Goal: Information Seeking & Learning: Understand process/instructions

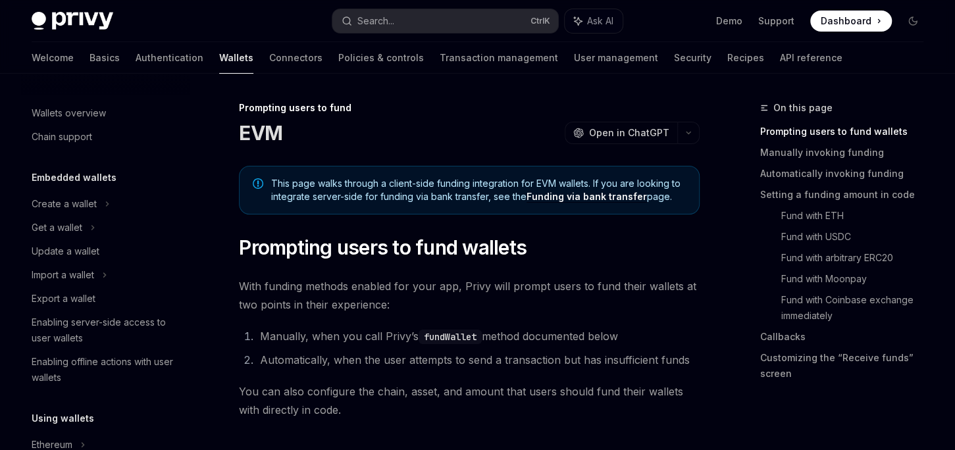
scroll to position [487, 0]
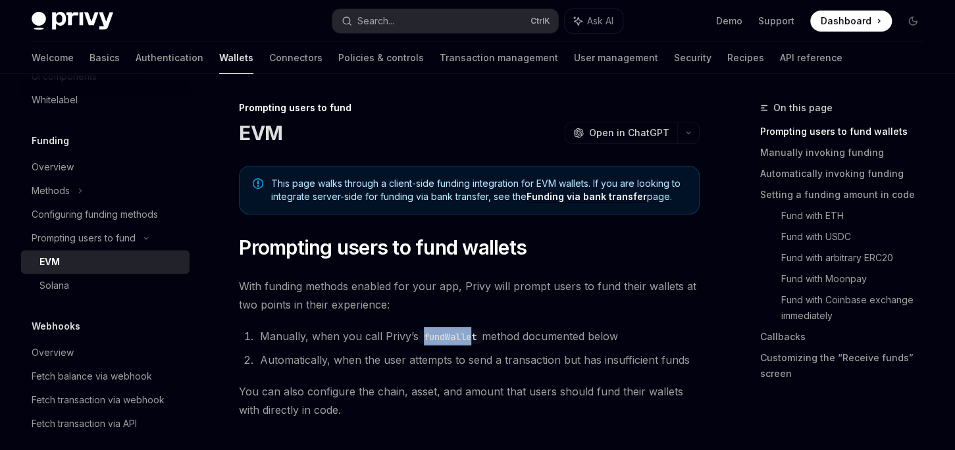
drag, startPoint x: 419, startPoint y: 335, endPoint x: 475, endPoint y: 335, distance: 55.9
click at [475, 335] on code "fundWallet" at bounding box center [450, 337] width 63 height 14
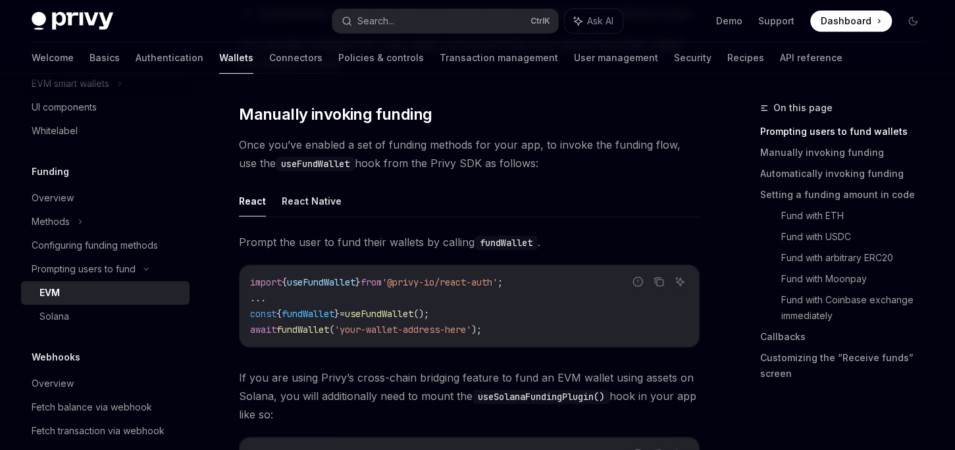
scroll to position [0, 0]
drag, startPoint x: 467, startPoint y: 308, endPoint x: 244, endPoint y: 315, distance: 222.5
click at [243, 315] on div "import { useFundWallet } from '@privy-io/react-auth' ; ... const { fundWallet }…" at bounding box center [469, 306] width 459 height 82
copy span "const { fundWallet } = useFundWallet ();"
click at [388, 313] on span "useFundWallet" at bounding box center [379, 314] width 68 height 12
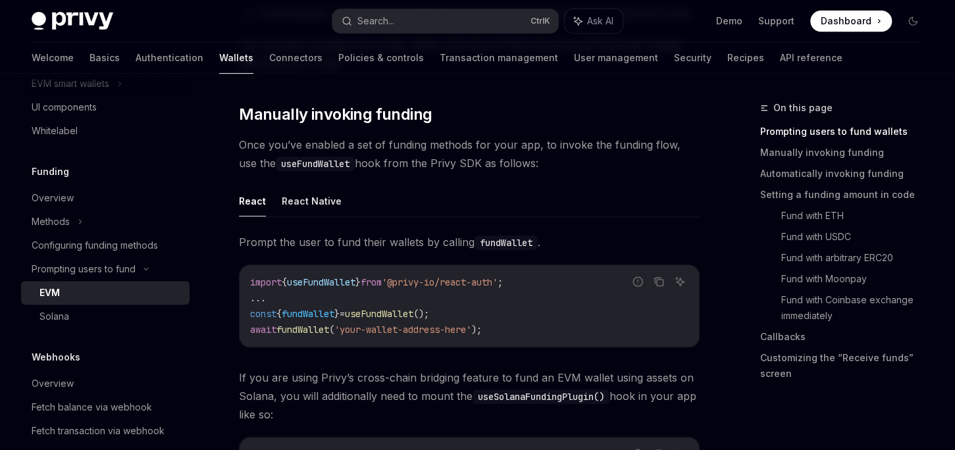
drag, startPoint x: 469, startPoint y: 311, endPoint x: 243, endPoint y: 313, distance: 225.7
click at [243, 313] on div "import { useFundWallet } from '@privy-io/react-auth' ; ... const { fundWallet }…" at bounding box center [469, 306] width 459 height 82
copy span "const { fundWallet } = useFundWallet ();"
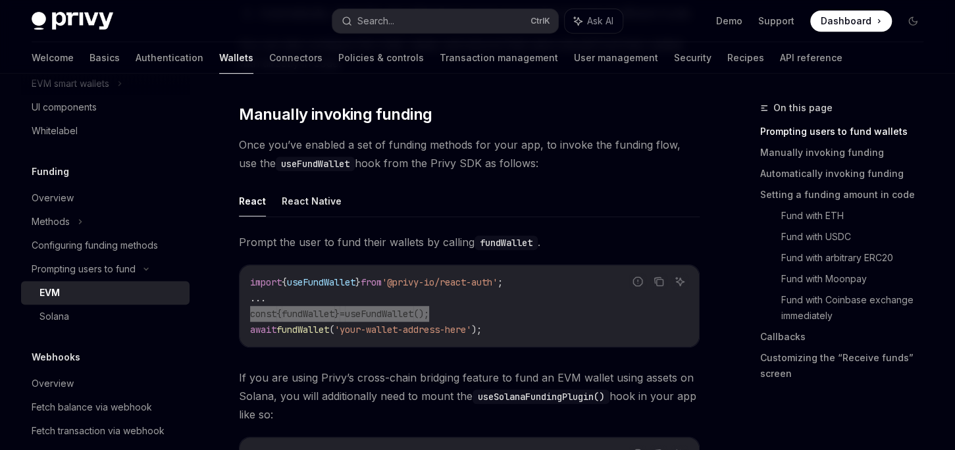
type textarea "*"
